Goal: Use online tool/utility: Utilize a website feature to perform a specific function

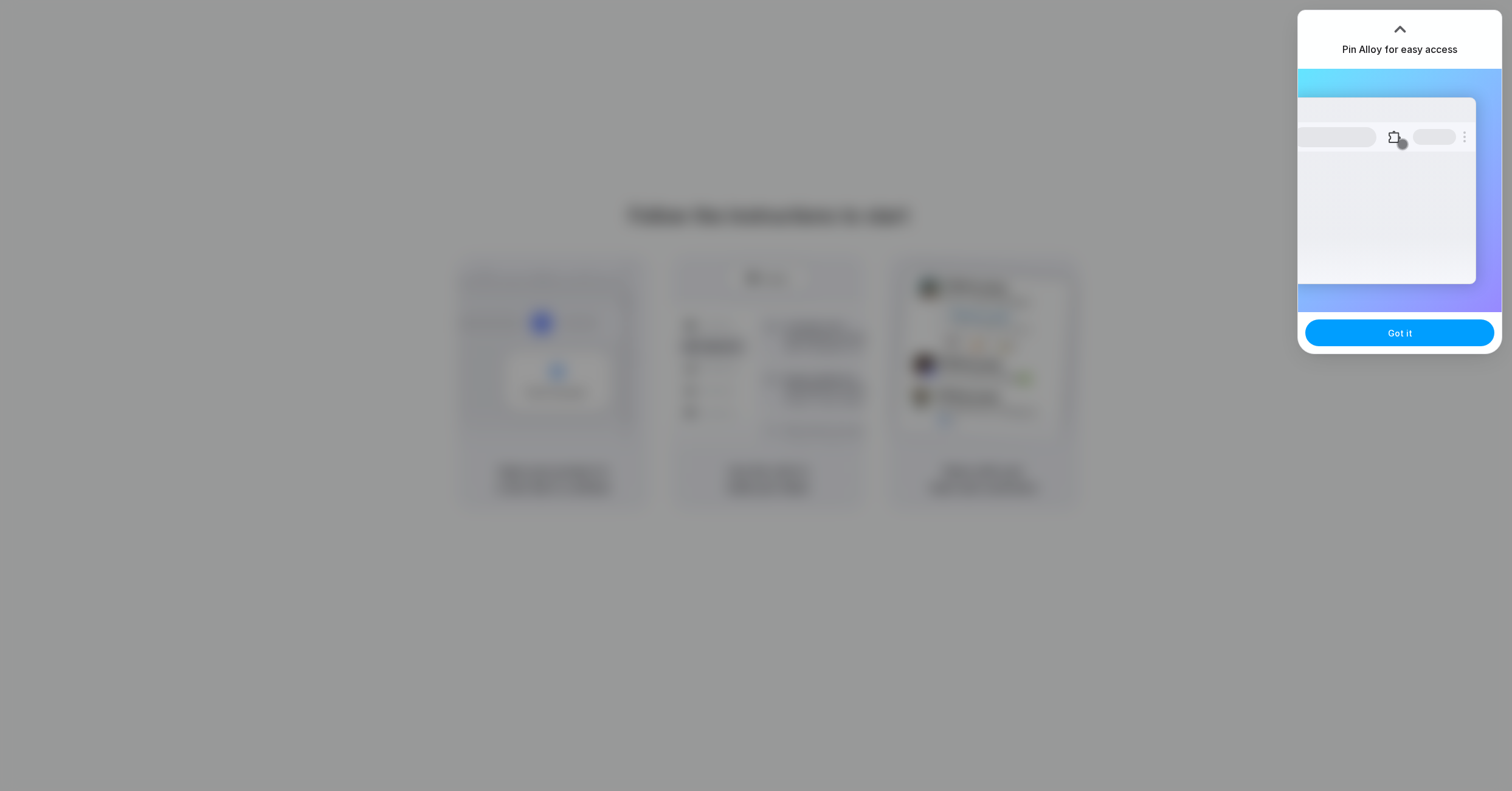
click at [1405, 343] on button "Got it" at bounding box center [1400, 332] width 189 height 27
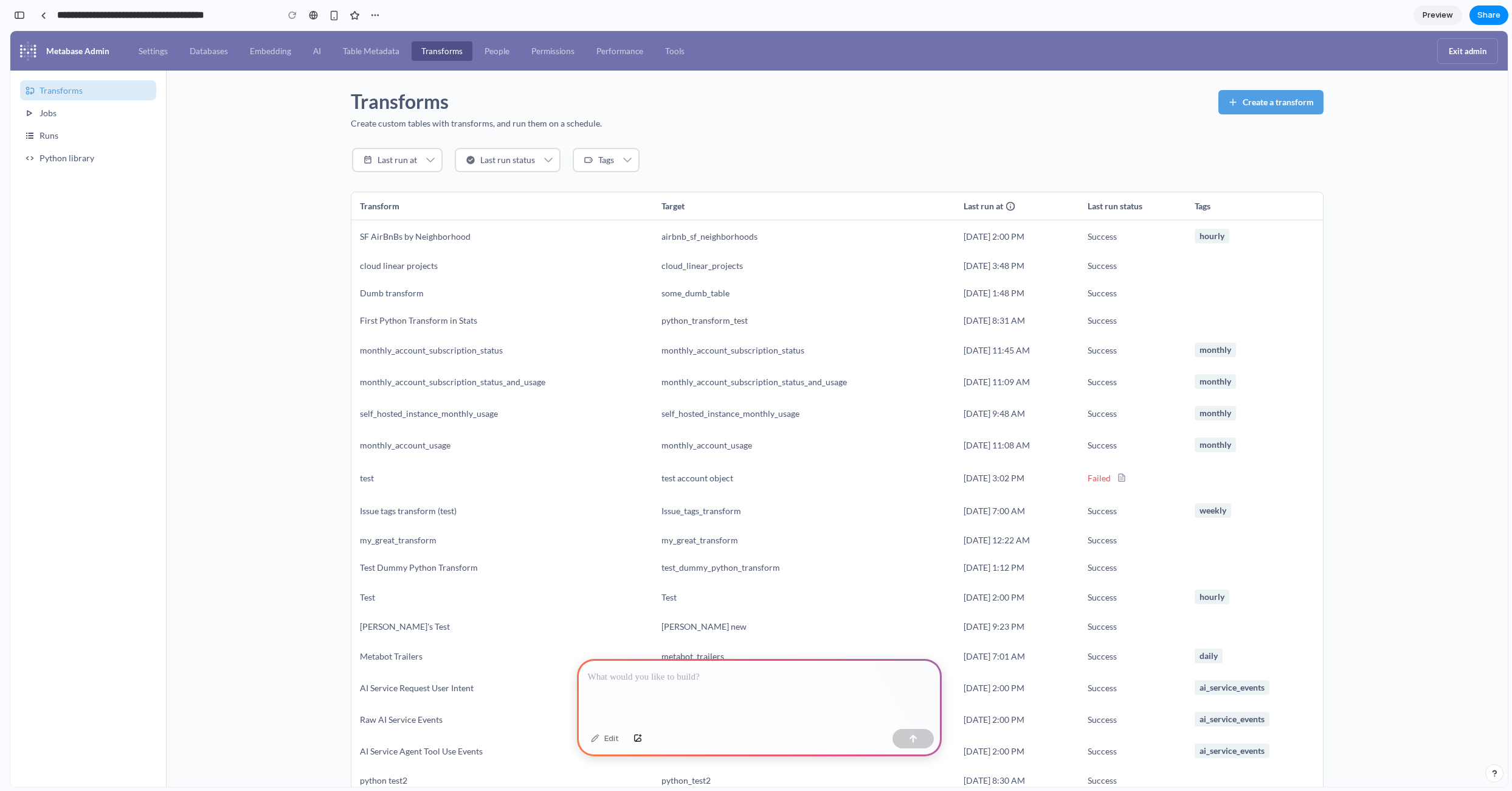
click at [653, 683] on div at bounding box center [759, 691] width 365 height 65
click at [640, 686] on div at bounding box center [759, 691] width 365 height 65
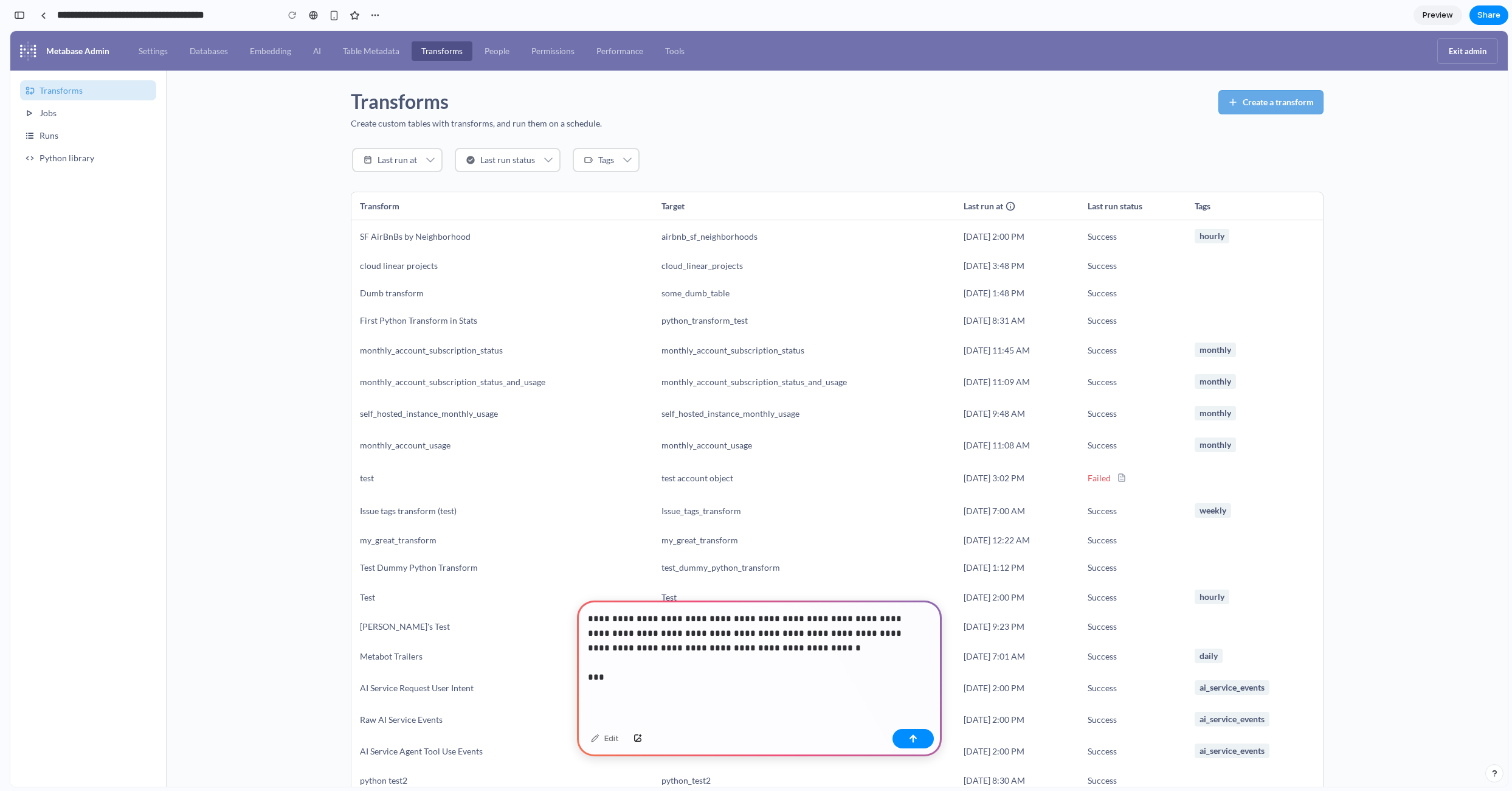
click at [1243, 103] on span "Create a transform" at bounding box center [1278, 102] width 71 height 10
click at [631, 676] on p "**********" at bounding box center [757, 647] width 338 height 73
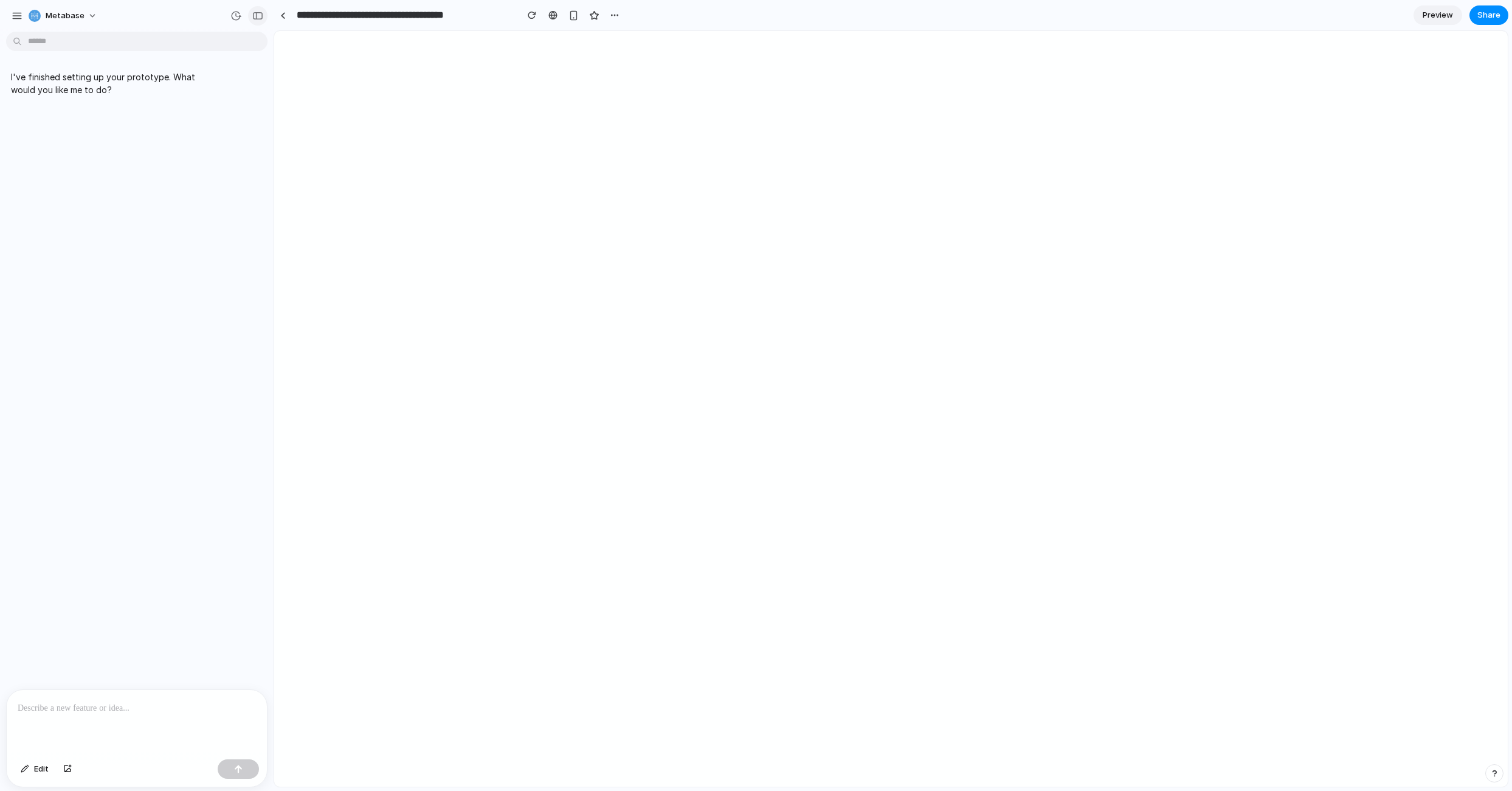
click at [262, 16] on div "button" at bounding box center [258, 16] width 11 height 8
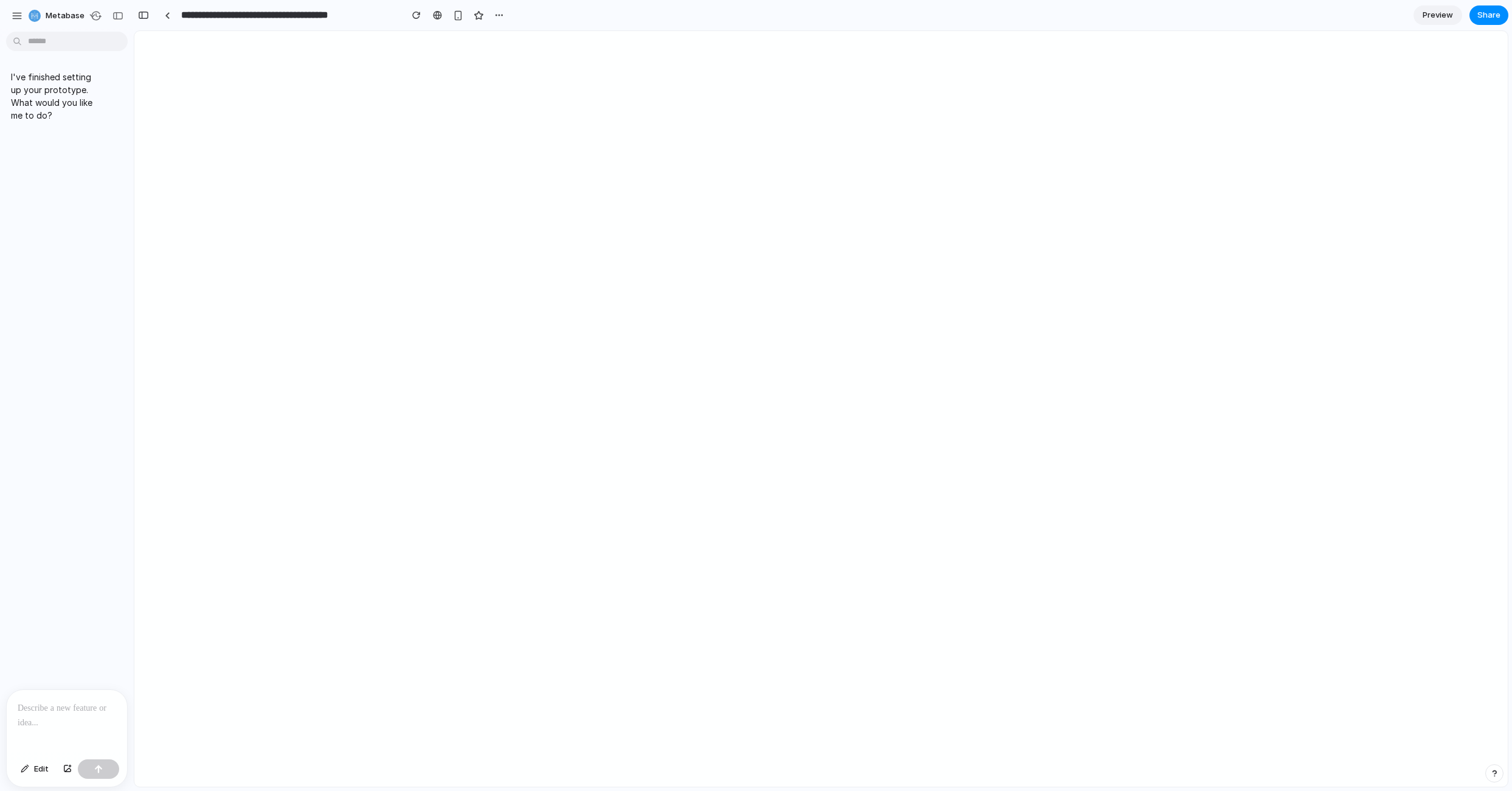
click at [76, 690] on div at bounding box center [67, 722] width 121 height 65
click at [86, 650] on div "I've finished setting up your prototype. What would you like me to do?" at bounding box center [63, 363] width 126 height 653
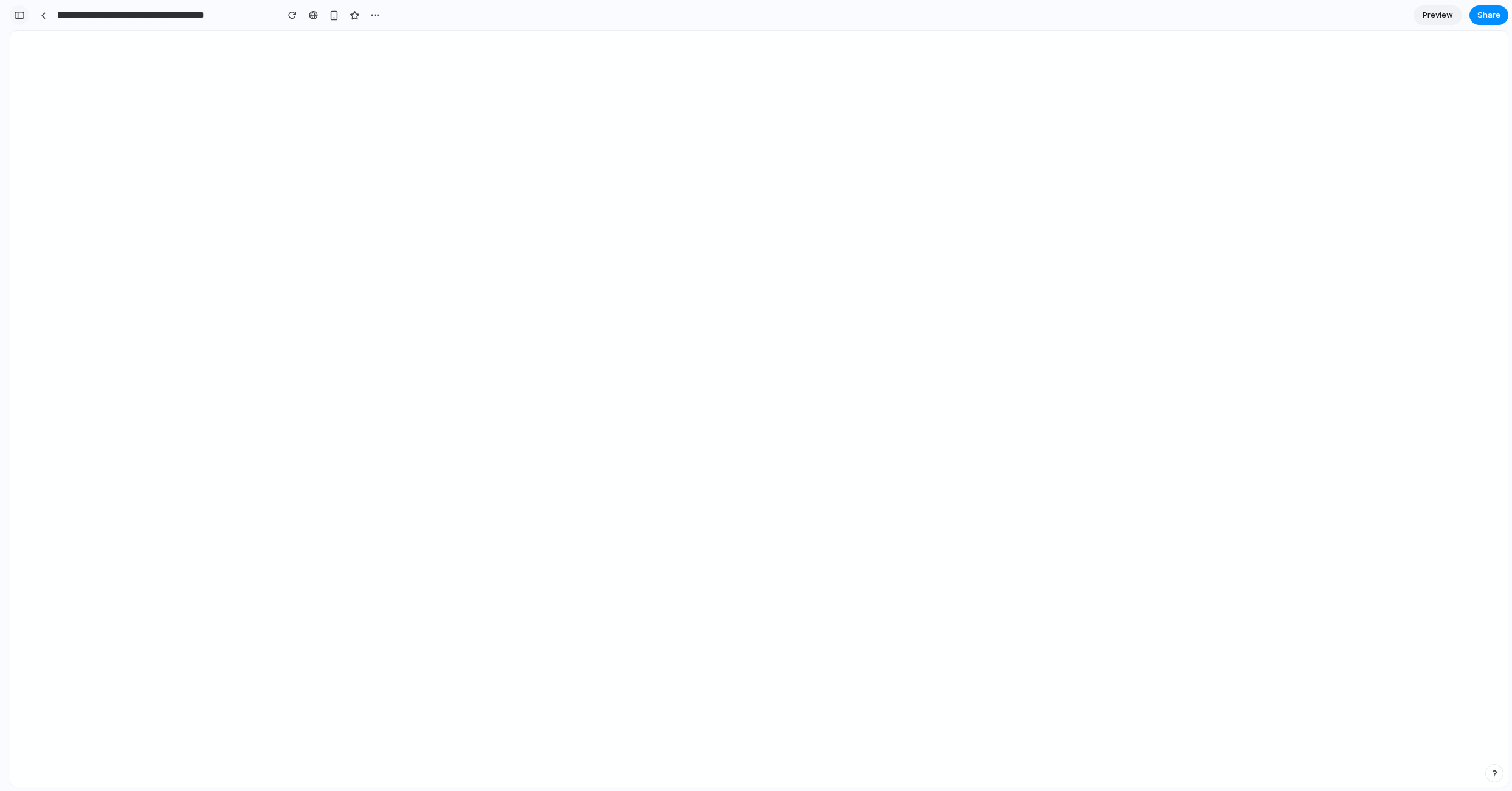
click at [26, 12] on button "button" at bounding box center [19, 15] width 19 height 19
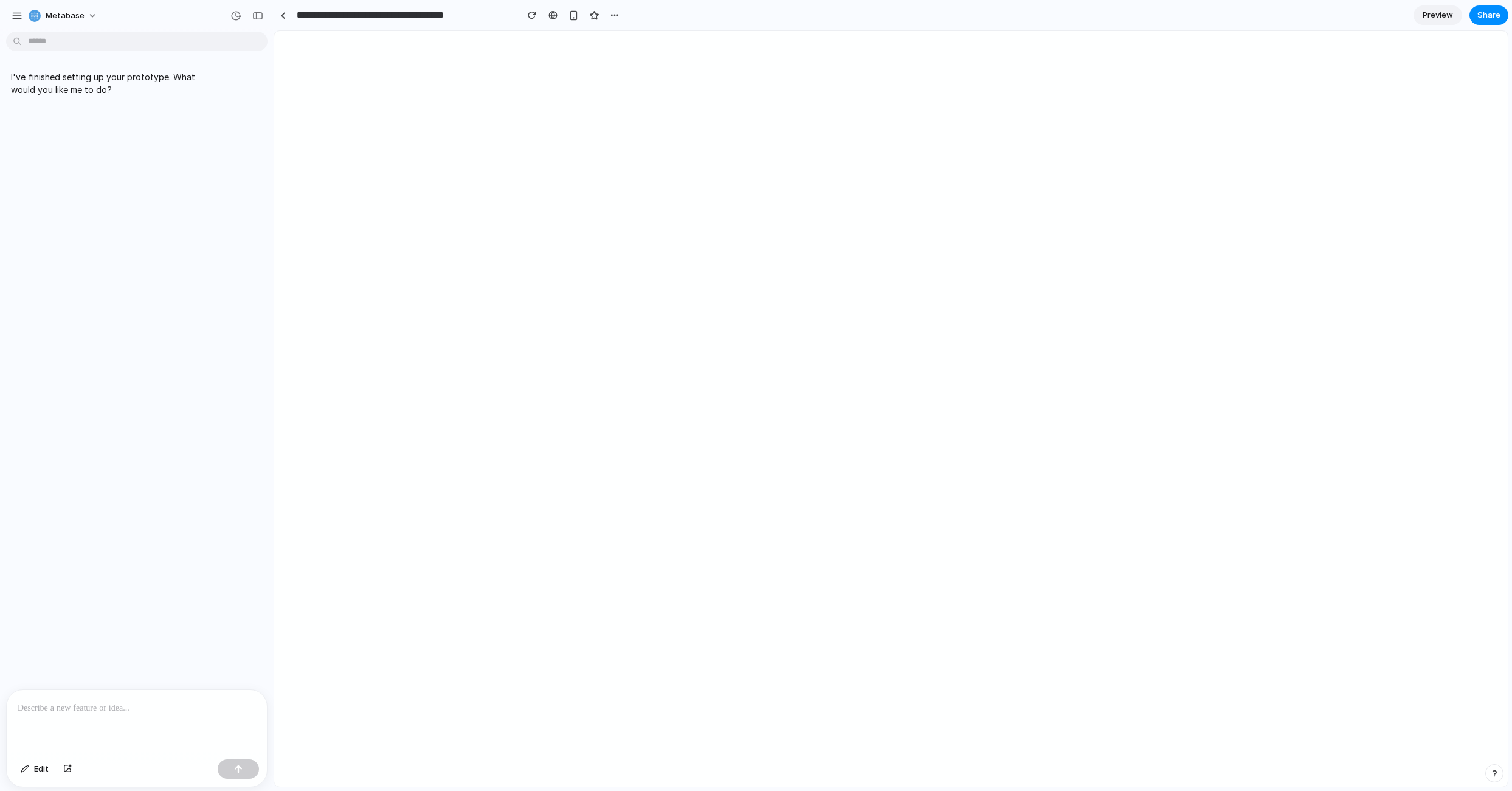
drag, startPoint x: 132, startPoint y: 672, endPoint x: 133, endPoint y: 692, distance: 20.0
click at [133, 690] on div "I've finished setting up your prototype. What would you like me to do? Edit" at bounding box center [137, 414] width 273 height 754
click at [130, 701] on p at bounding box center [137, 708] width 239 height 15
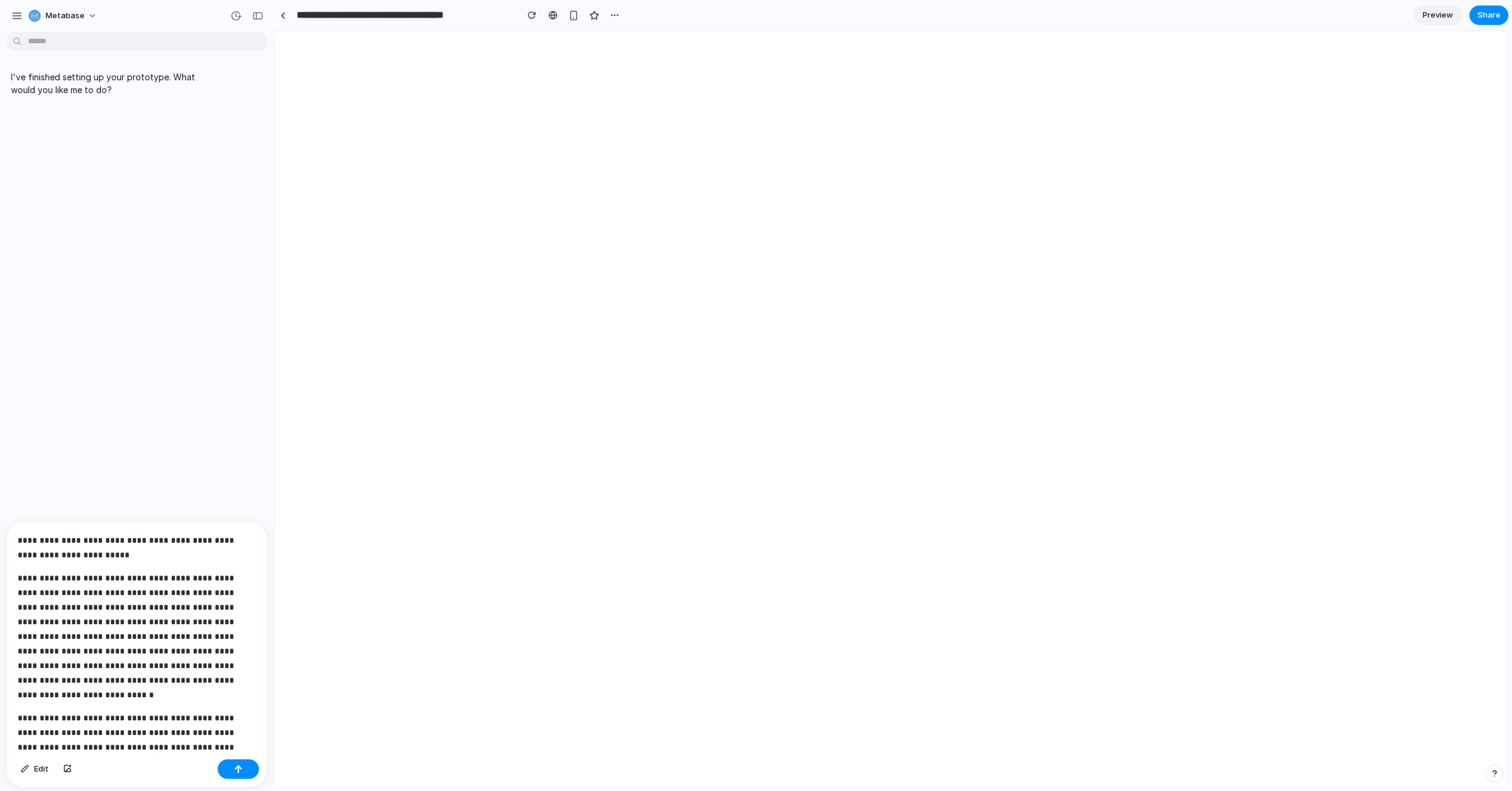
scroll to position [87, 0]
click at [234, 765] on button "button" at bounding box center [239, 769] width 42 height 19
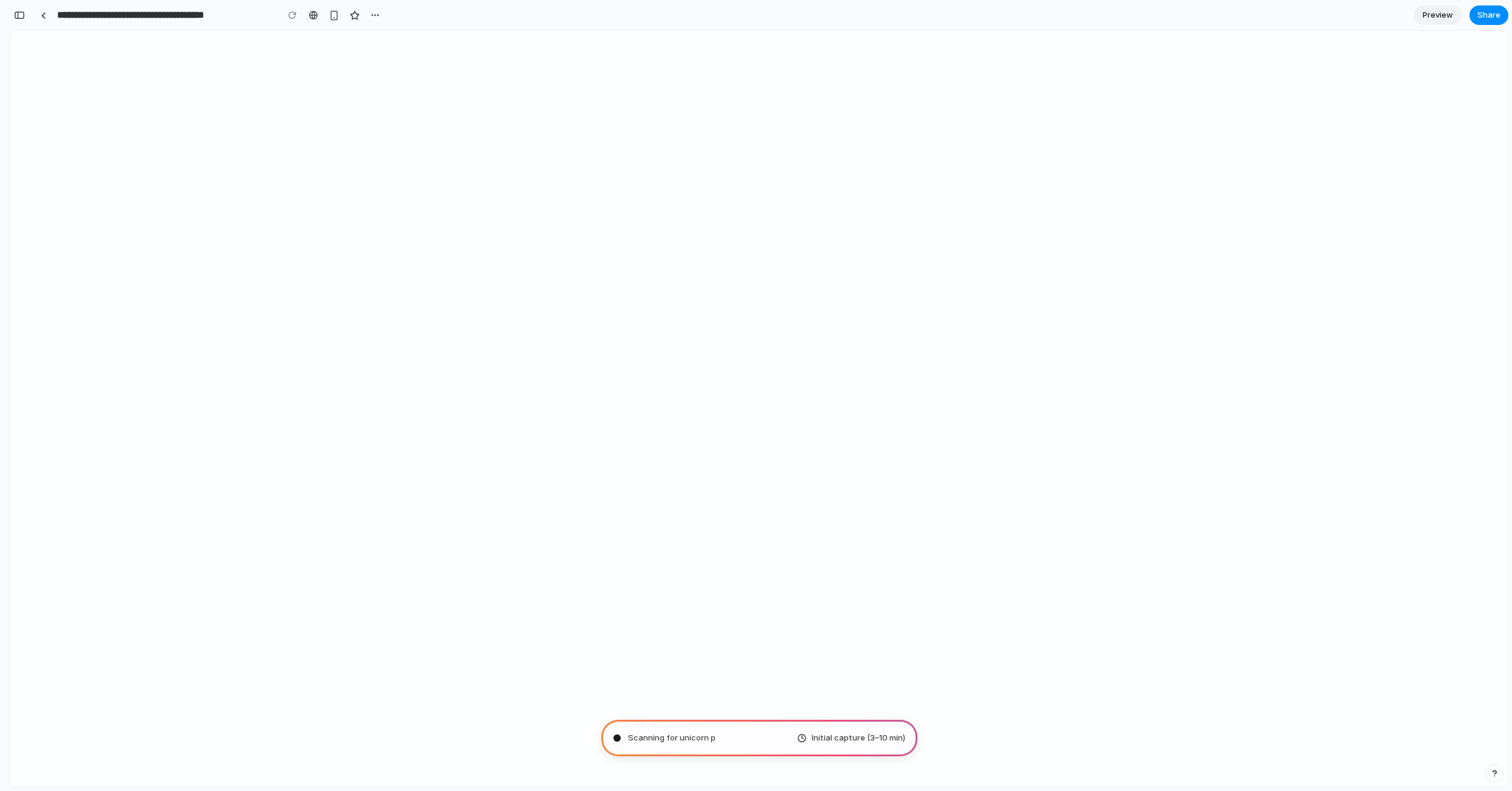
scroll to position [182, 0]
type input "**********"
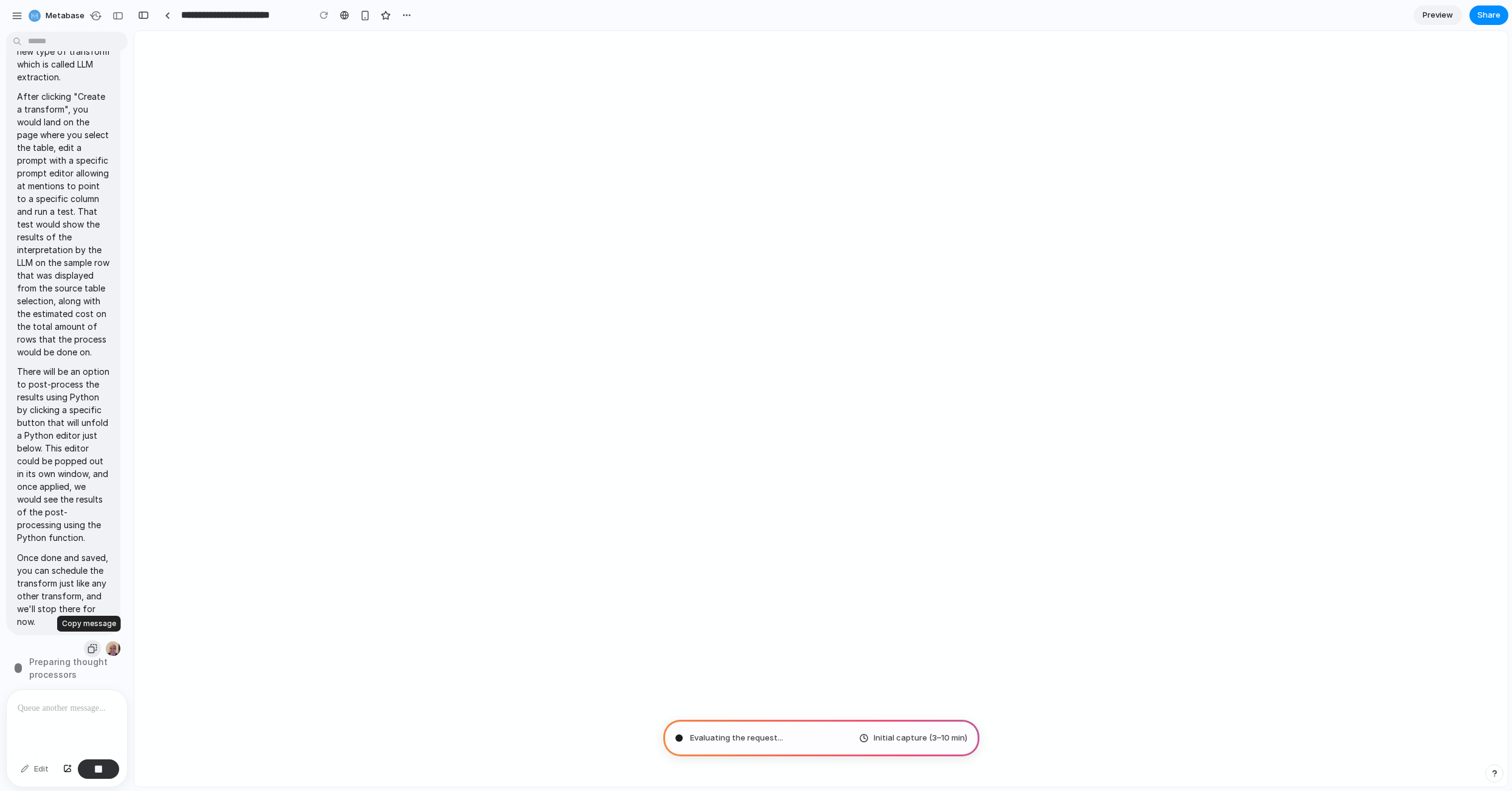
click at [87, 643] on div "button" at bounding box center [92, 648] width 10 height 10
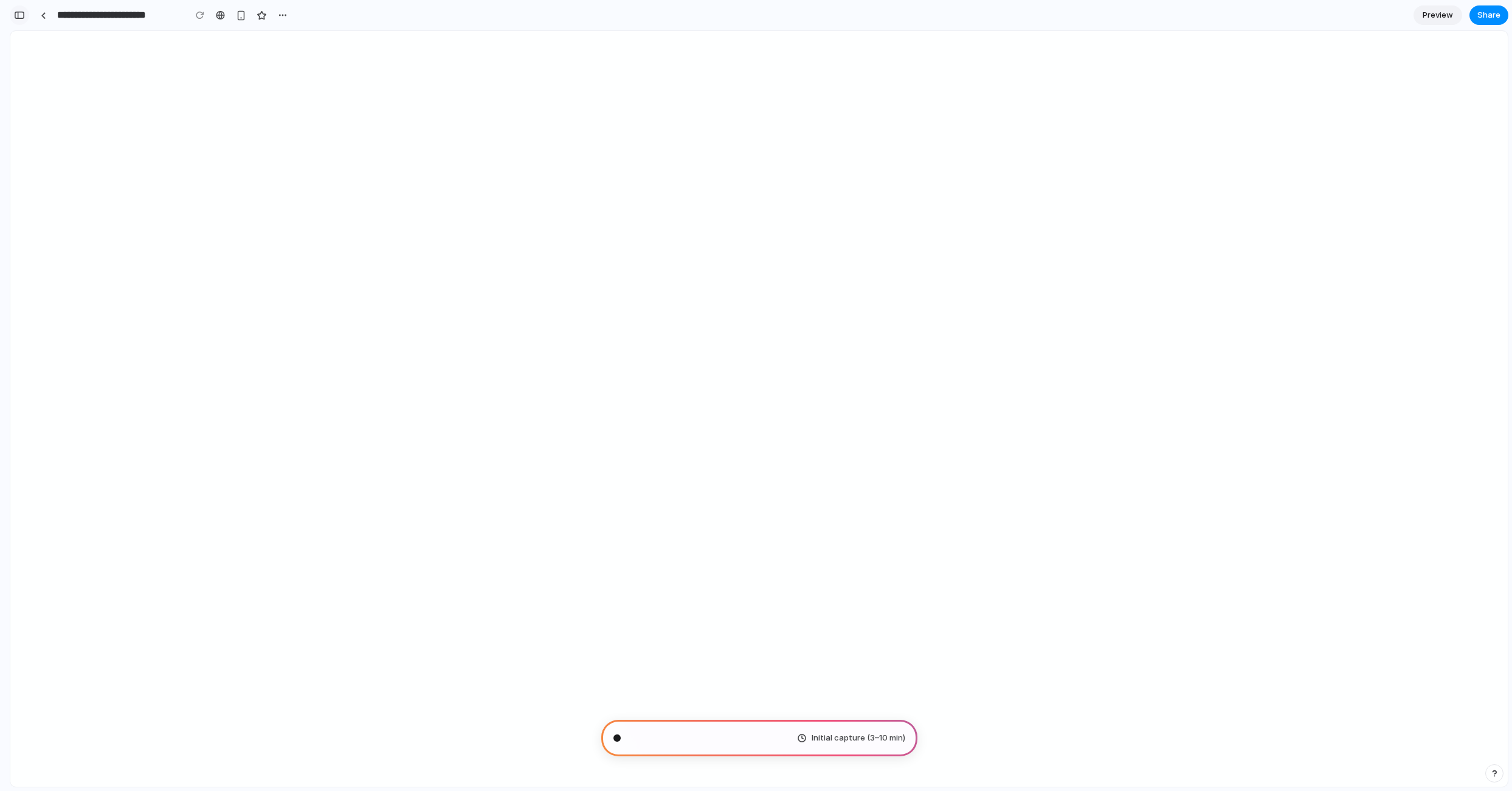
click at [15, 17] on div "button" at bounding box center [19, 15] width 11 height 8
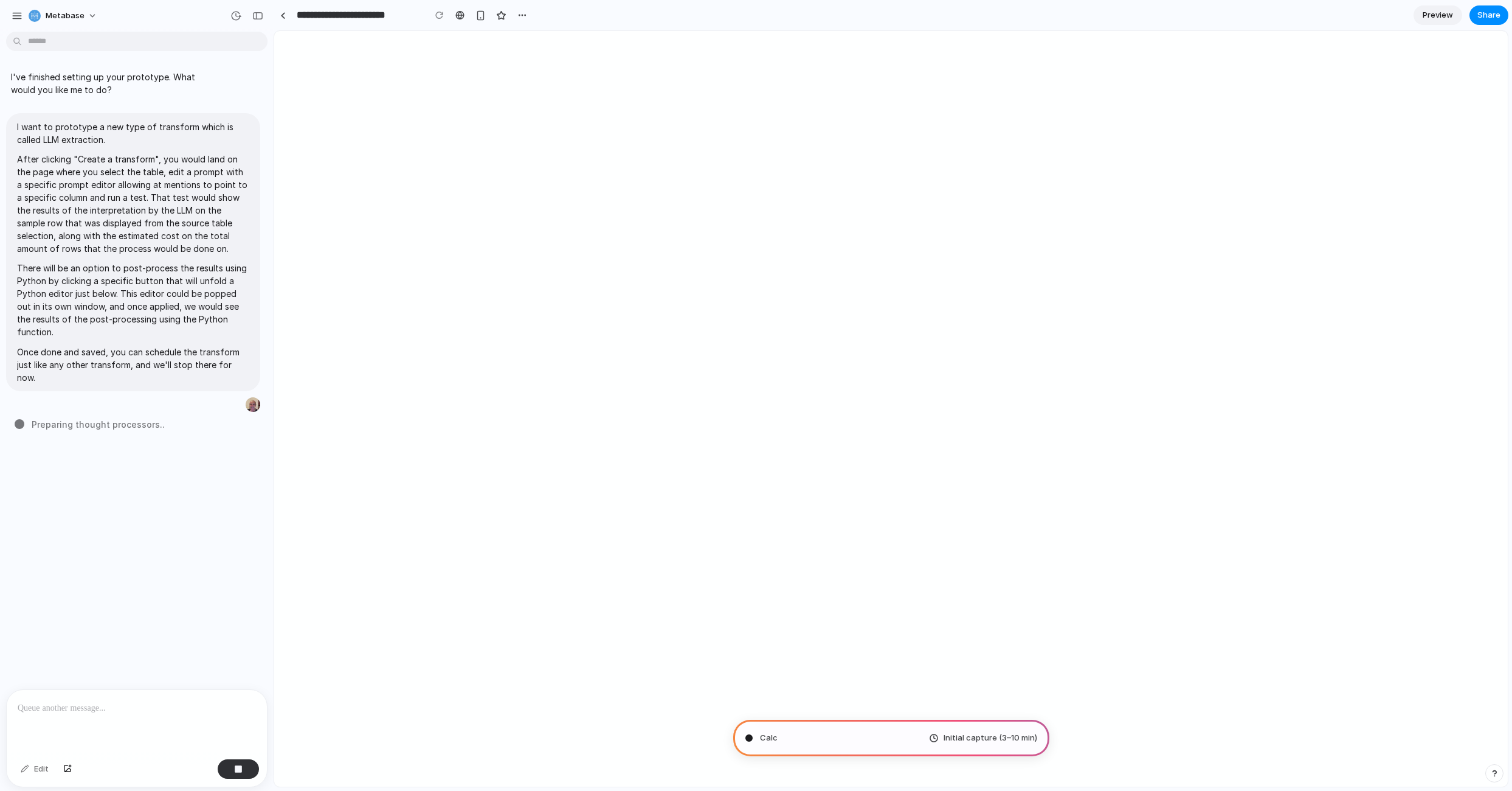
scroll to position [0, 0]
click at [224, 360] on p "Once done and saved, you can schedule the transform just like any other transfo…" at bounding box center [133, 364] width 232 height 38
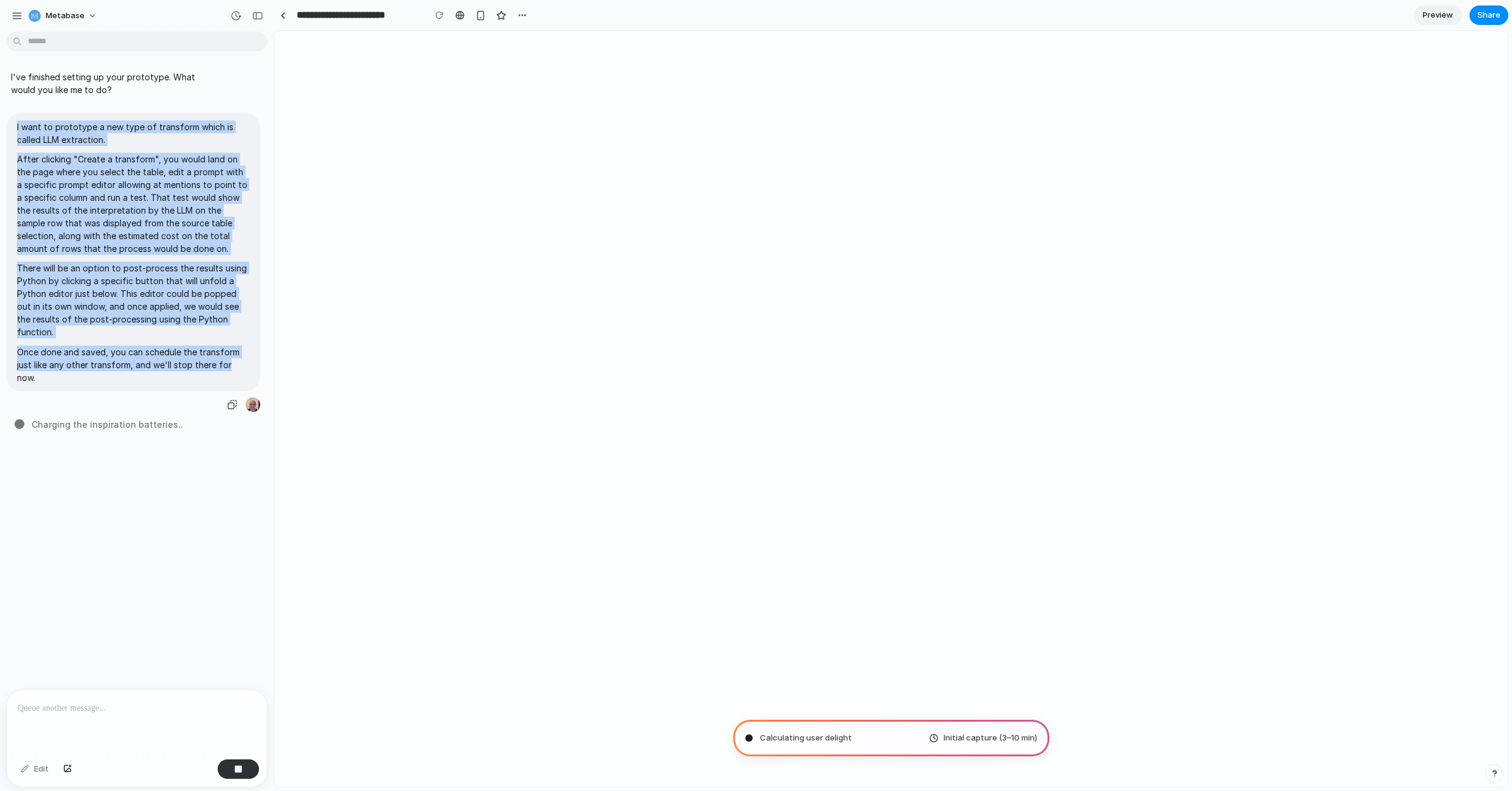
drag, startPoint x: 225, startPoint y: 368, endPoint x: 20, endPoint y: 119, distance: 322.5
click at [20, 119] on div "I want to prototype a new type of transform which is called LLM extraction. Aft…" at bounding box center [133, 252] width 254 height 278
copy span "I want to prototype a new type of transform which is called LLM extraction. Aft…"
